Goal: Information Seeking & Learning: Learn about a topic

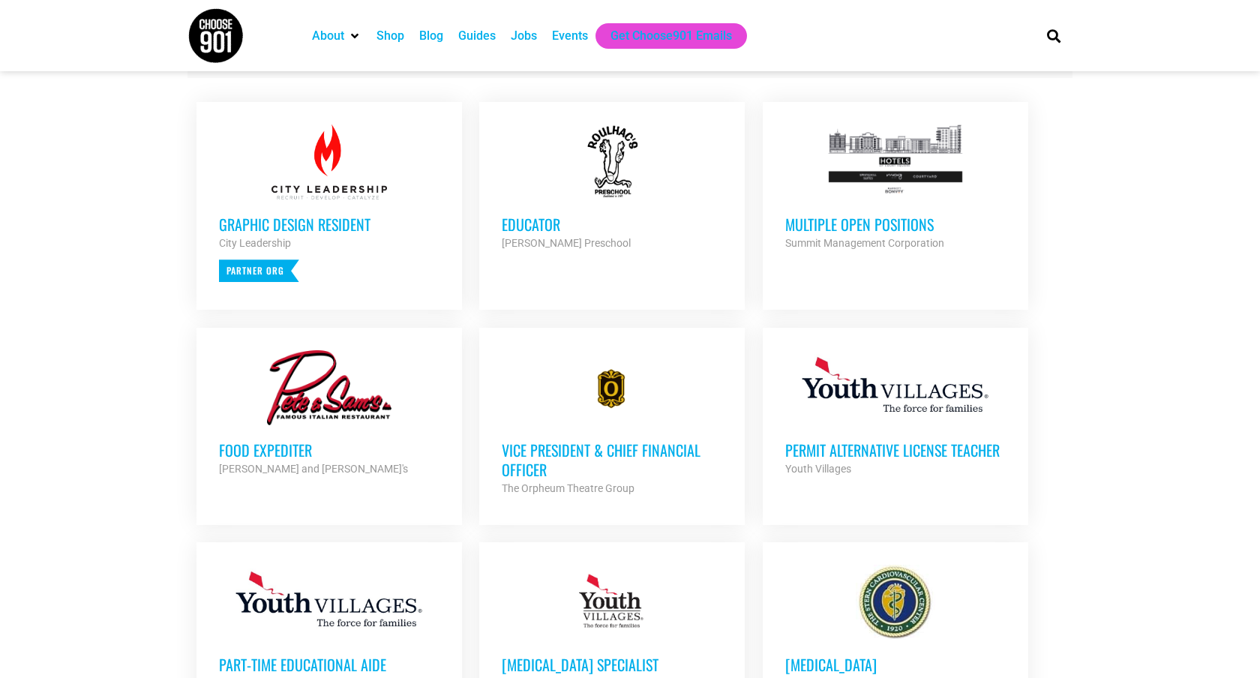
scroll to position [596, 0]
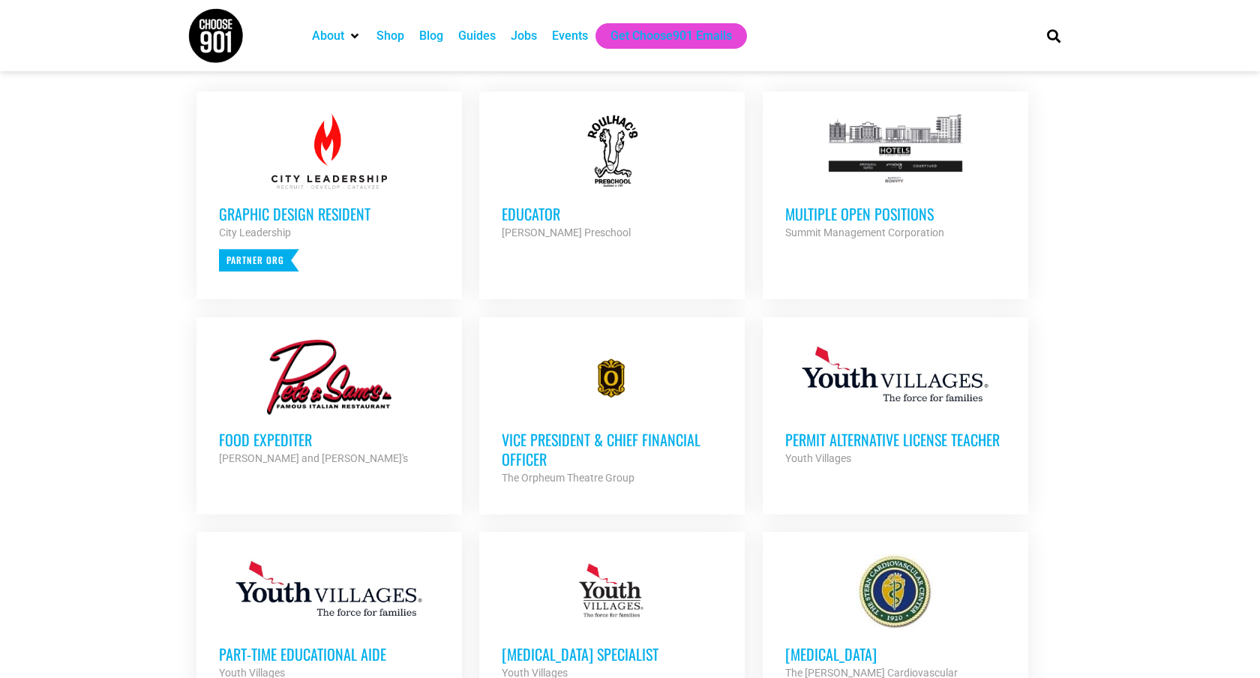
click at [821, 212] on h3 "Multiple Open Positions" at bounding box center [895, 214] width 221 height 20
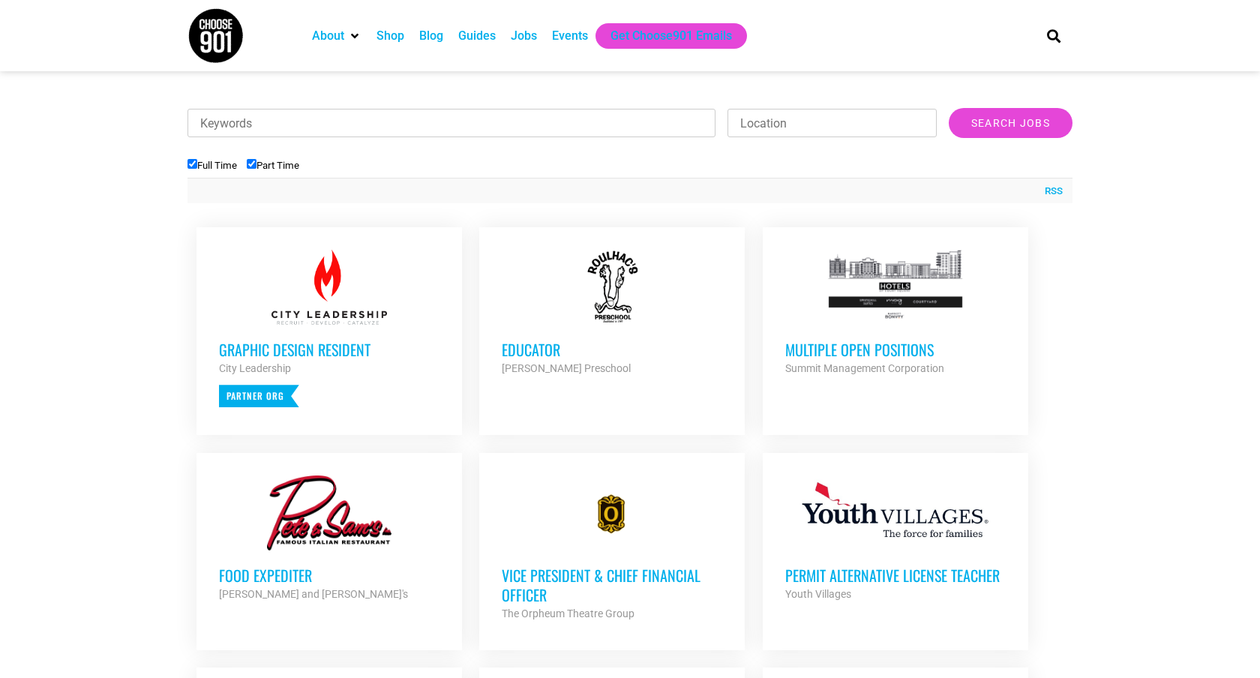
scroll to position [457, 0]
